Goal: Information Seeking & Learning: Learn about a topic

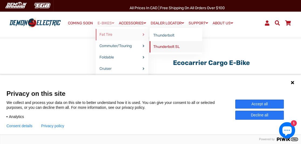
click at [161, 47] on link "Thunderbolt SL" at bounding box center [176, 46] width 53 height 11
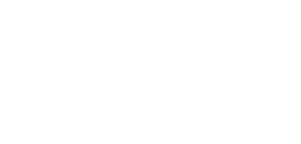
select select "******"
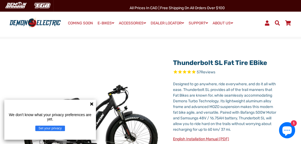
click at [92, 104] on icon at bounding box center [91, 103] width 3 height 3
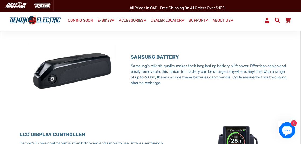
scroll to position [431, 0]
